Goal: Task Accomplishment & Management: Manage account settings

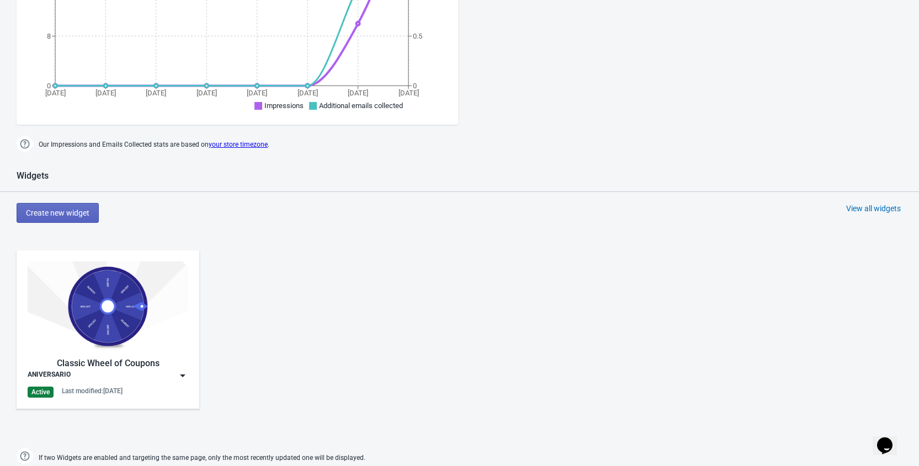
scroll to position [416, 0]
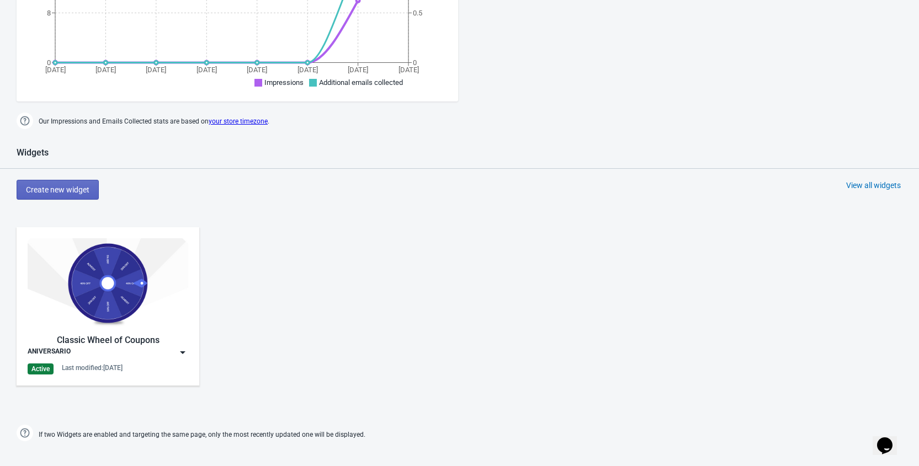
click at [182, 353] on img at bounding box center [182, 352] width 11 height 11
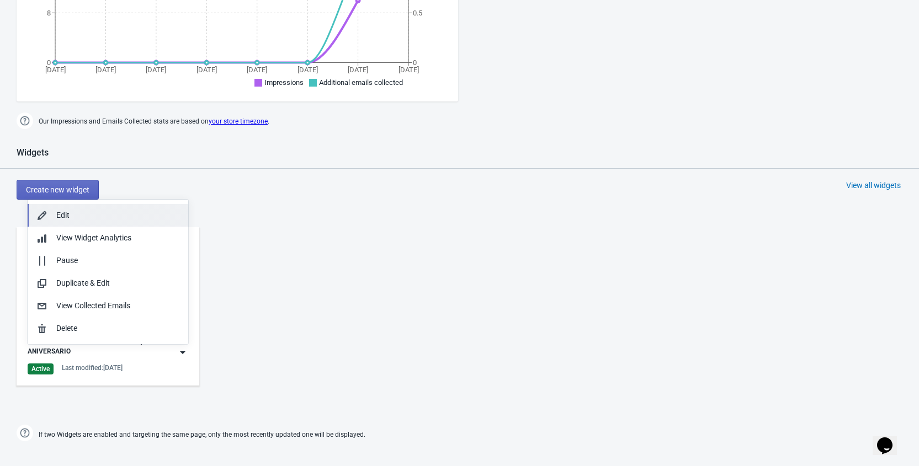
click at [78, 217] on div "Edit" at bounding box center [117, 216] width 123 height 12
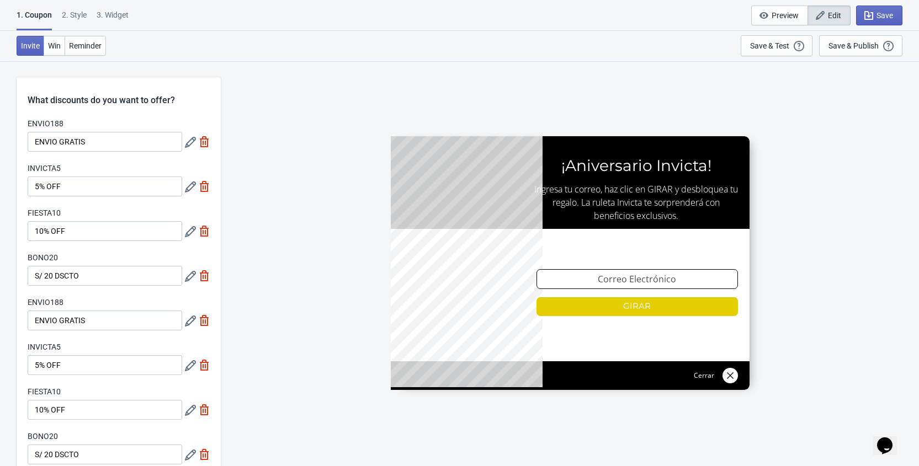
click at [115, 13] on div "3. Widget" at bounding box center [113, 18] width 32 height 19
select select "specificURL"
select select "1"
select select "left"
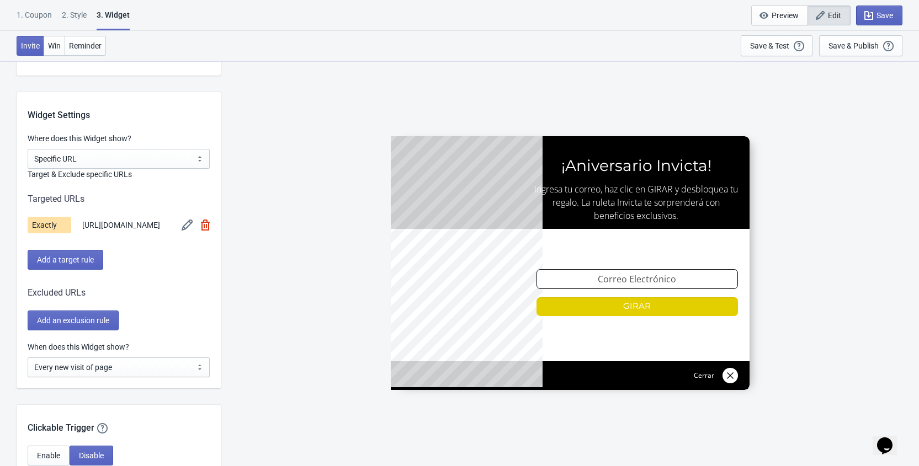
scroll to position [956, 0]
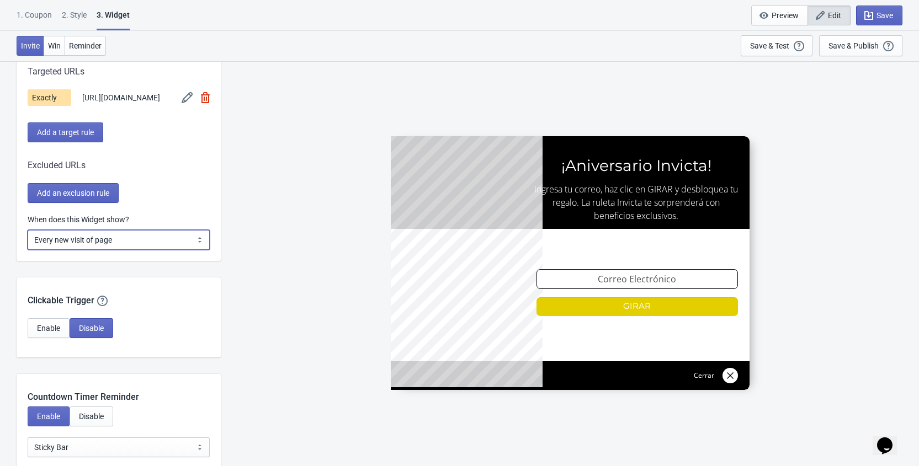
click at [125, 250] on select "Every new visit of page Once every period of time Once per visitor session (Rec…" at bounding box center [119, 240] width 182 height 20
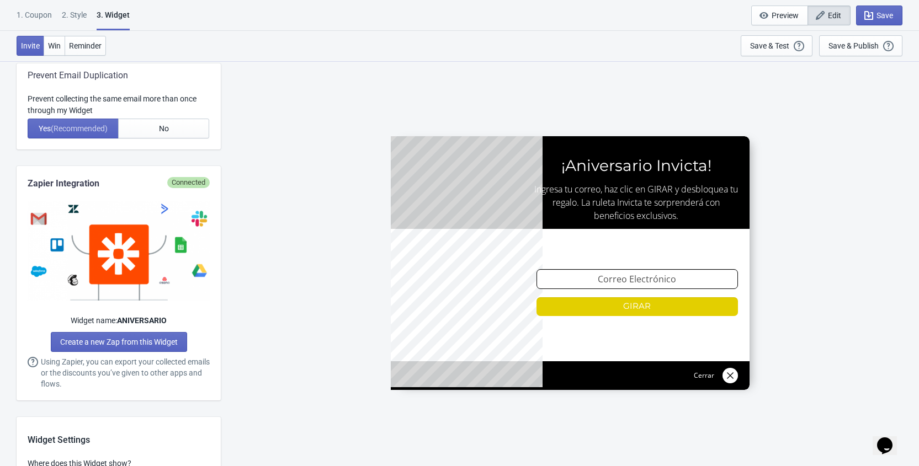
scroll to position [0, 0]
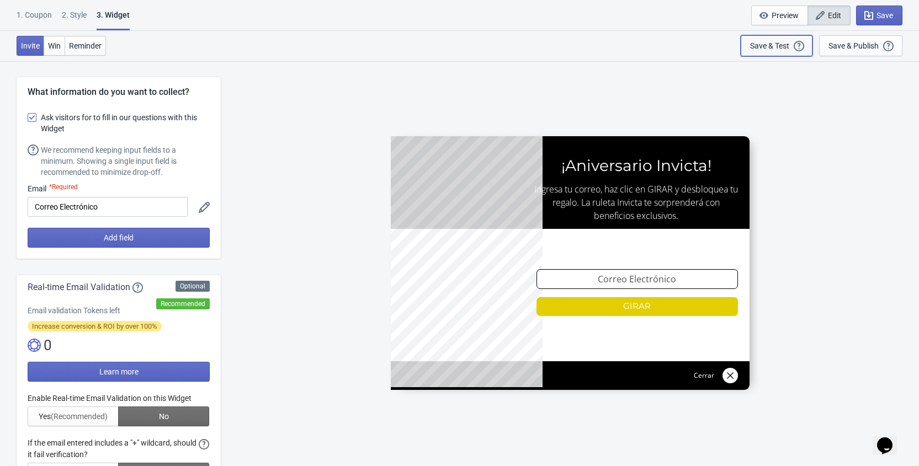
click at [774, 47] on div "Save & Test" at bounding box center [769, 45] width 39 height 9
